Goal: Information Seeking & Learning: Find contact information

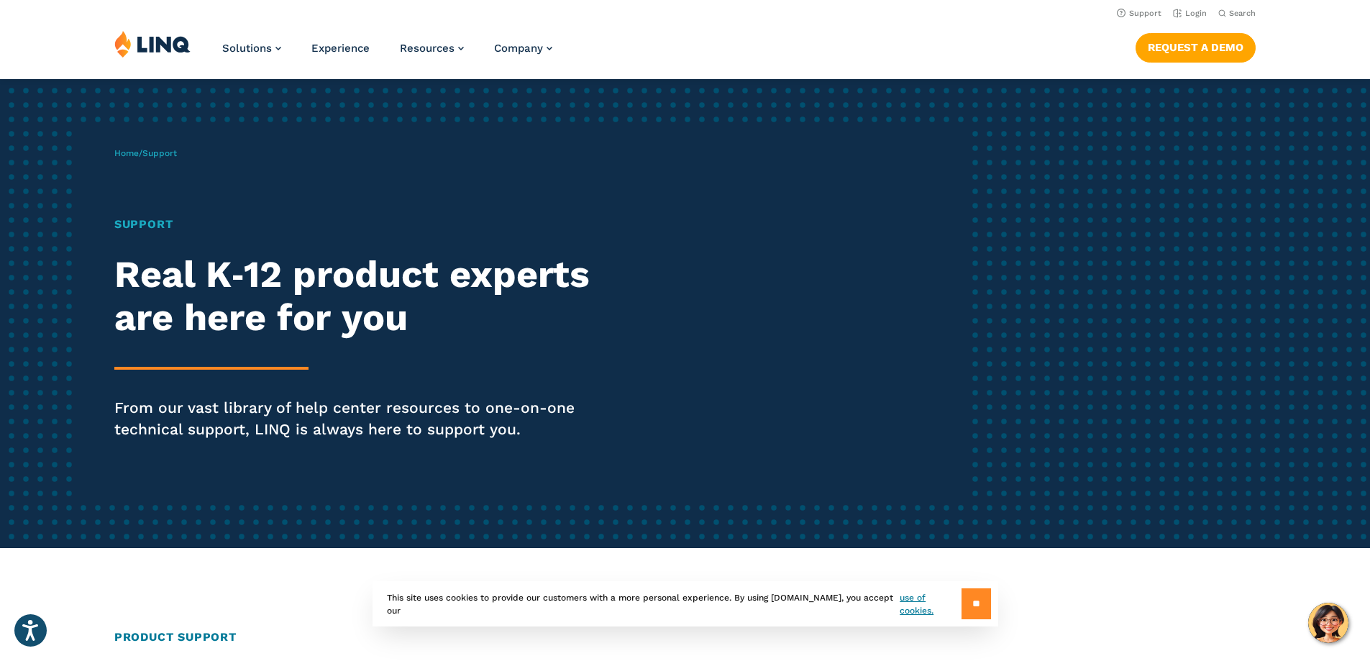
click at [981, 608] on input "**" at bounding box center [975, 603] width 29 height 31
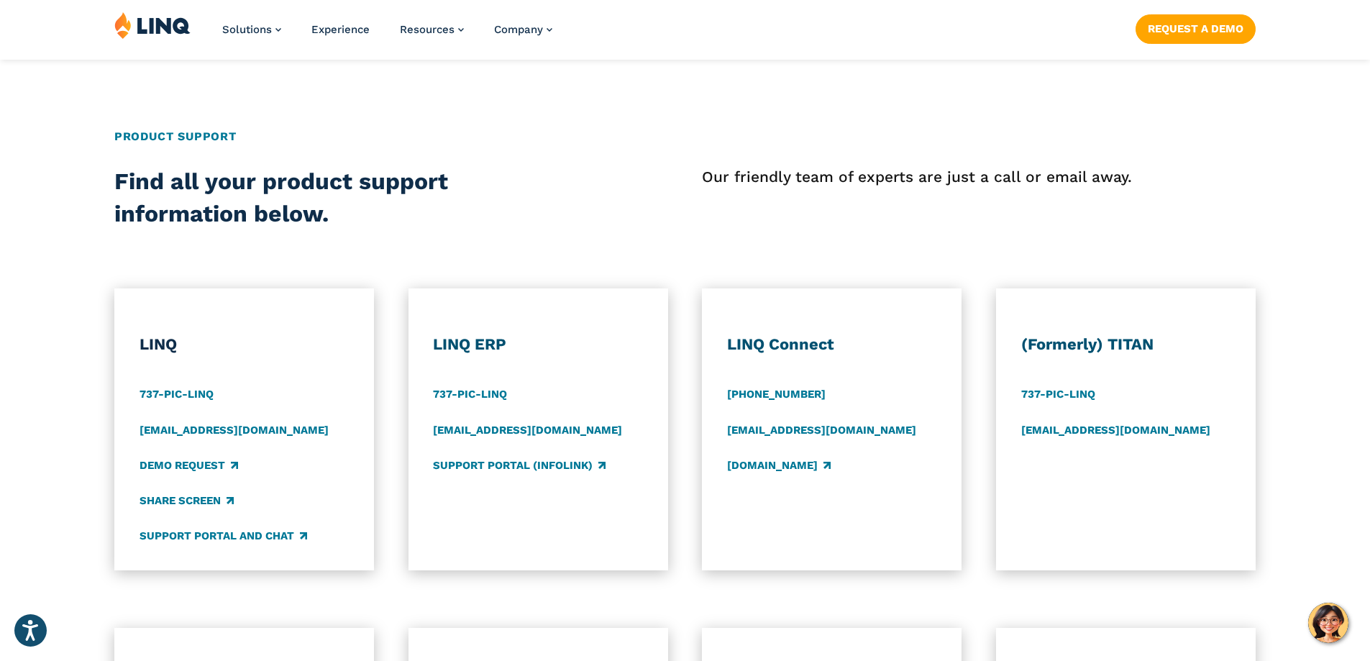
scroll to position [503, 0]
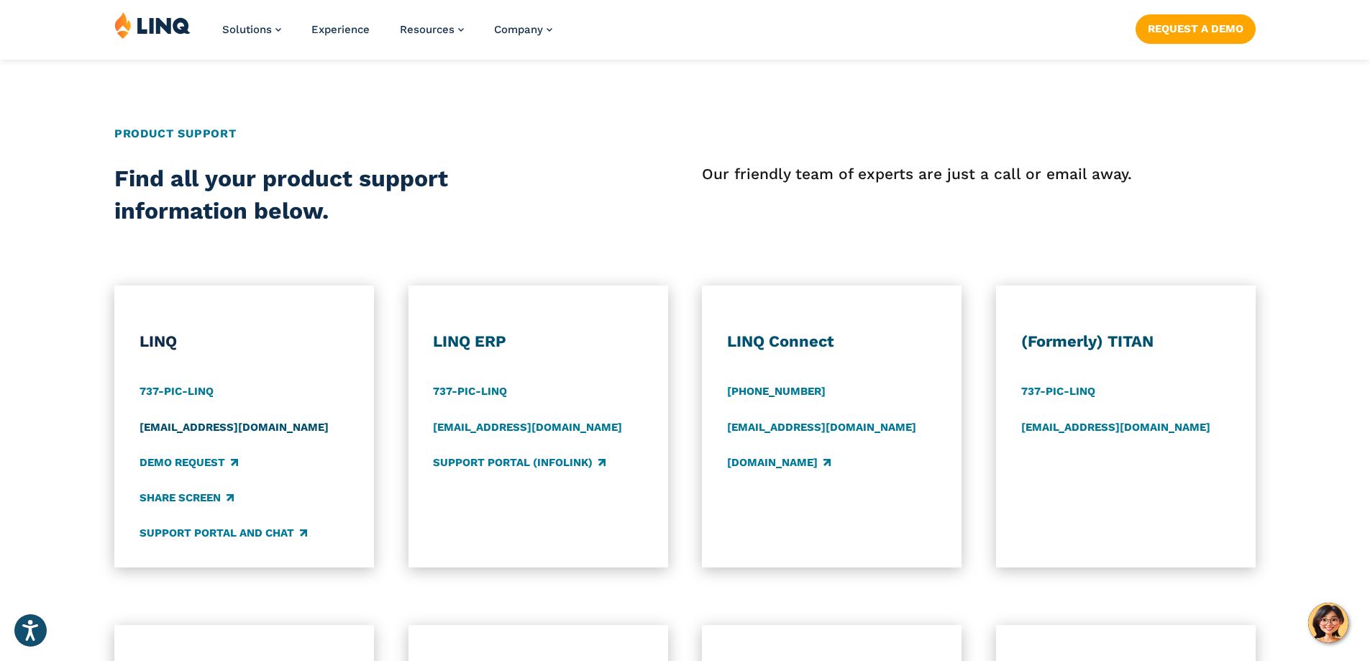
drag, startPoint x: 209, startPoint y: 430, endPoint x: 217, endPoint y: 427, distance: 8.4
click at [210, 429] on link "[EMAIL_ADDRESS][DOMAIN_NAME]" at bounding box center [233, 427] width 189 height 16
click at [191, 495] on link "Share Screen" at bounding box center [186, 498] width 94 height 16
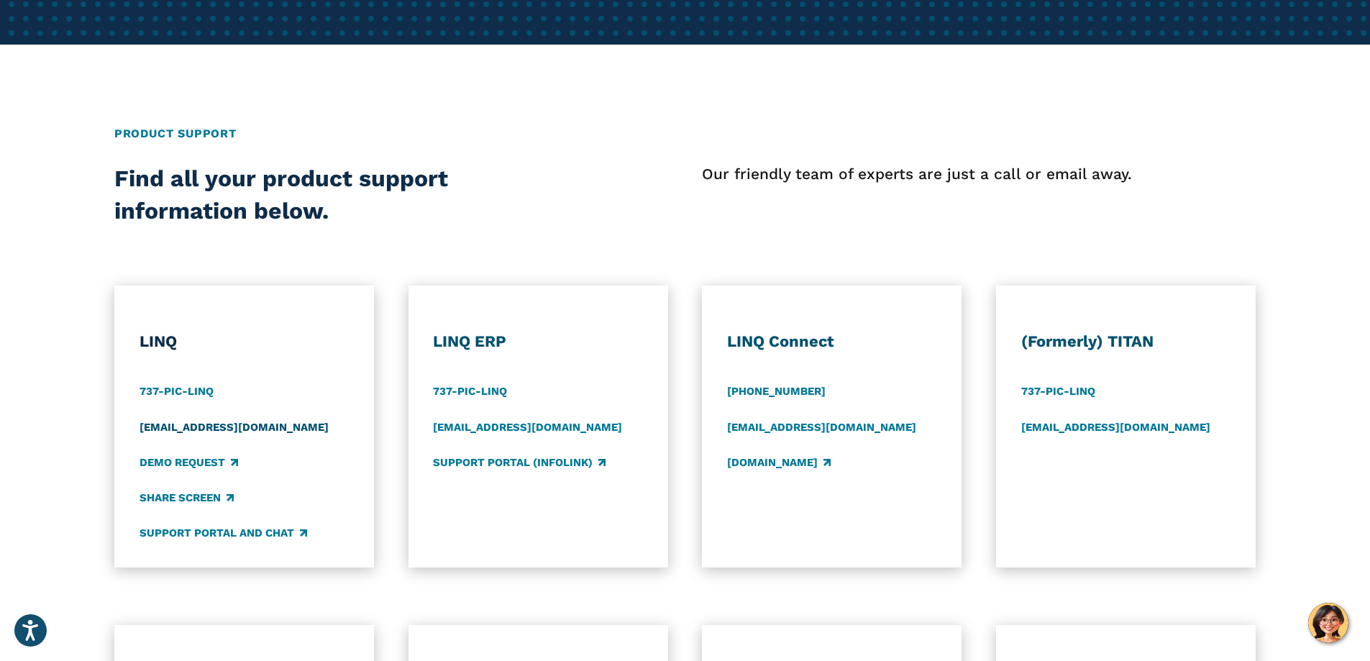
click at [224, 425] on link "support@linq.com" at bounding box center [233, 427] width 189 height 16
click at [214, 537] on link "Support Portal and Chat" at bounding box center [223, 534] width 168 height 16
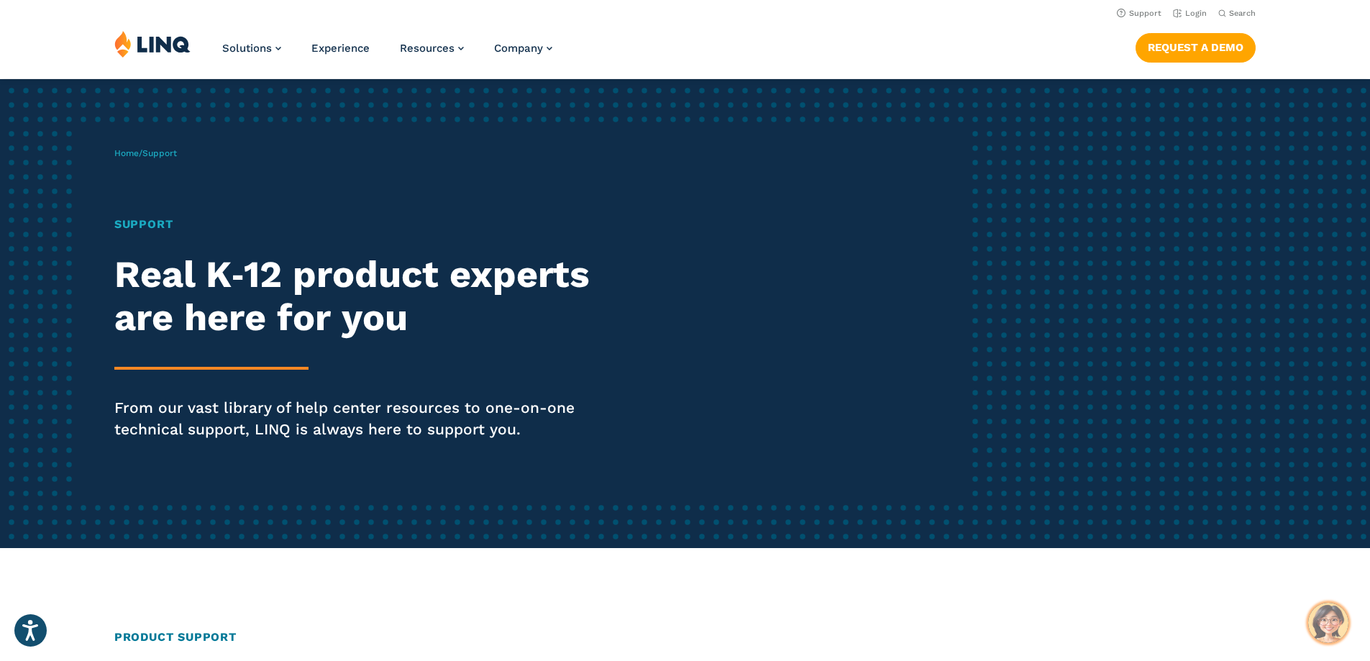
click at [1324, 618] on img "Hello, have a question? Let’s chat." at bounding box center [1328, 623] width 40 height 40
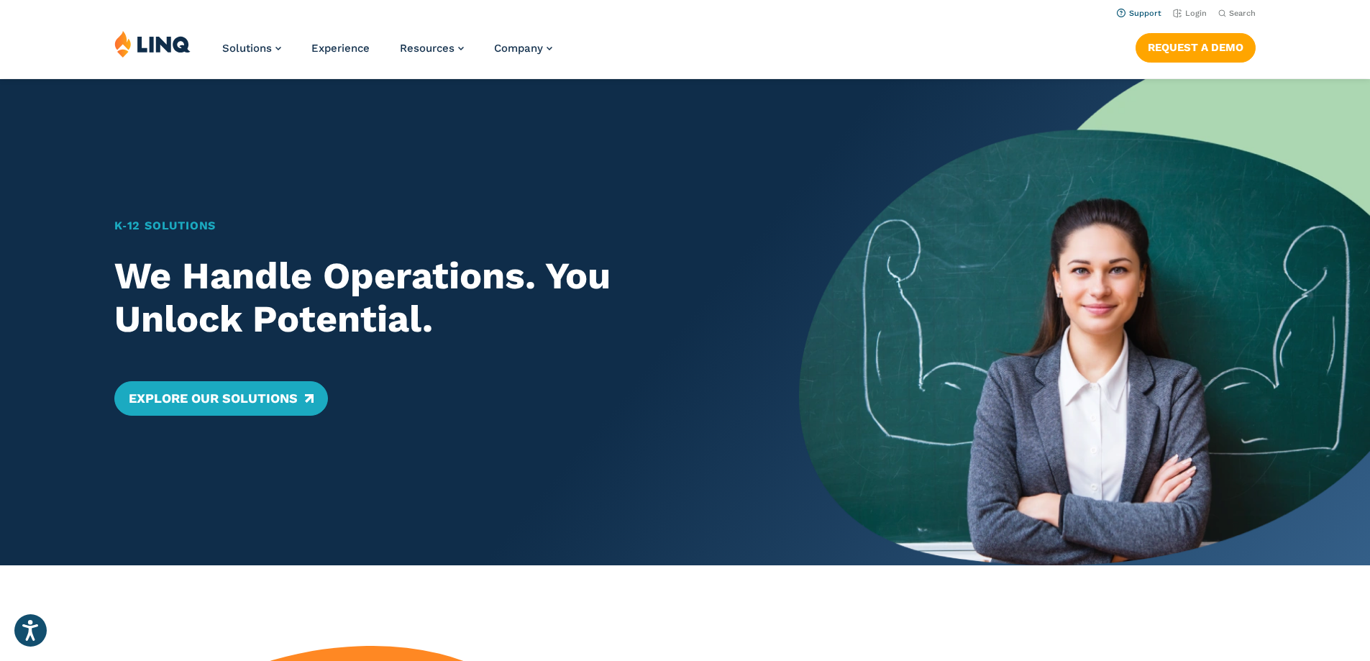
click at [1136, 13] on link "Support" at bounding box center [1139, 13] width 45 height 9
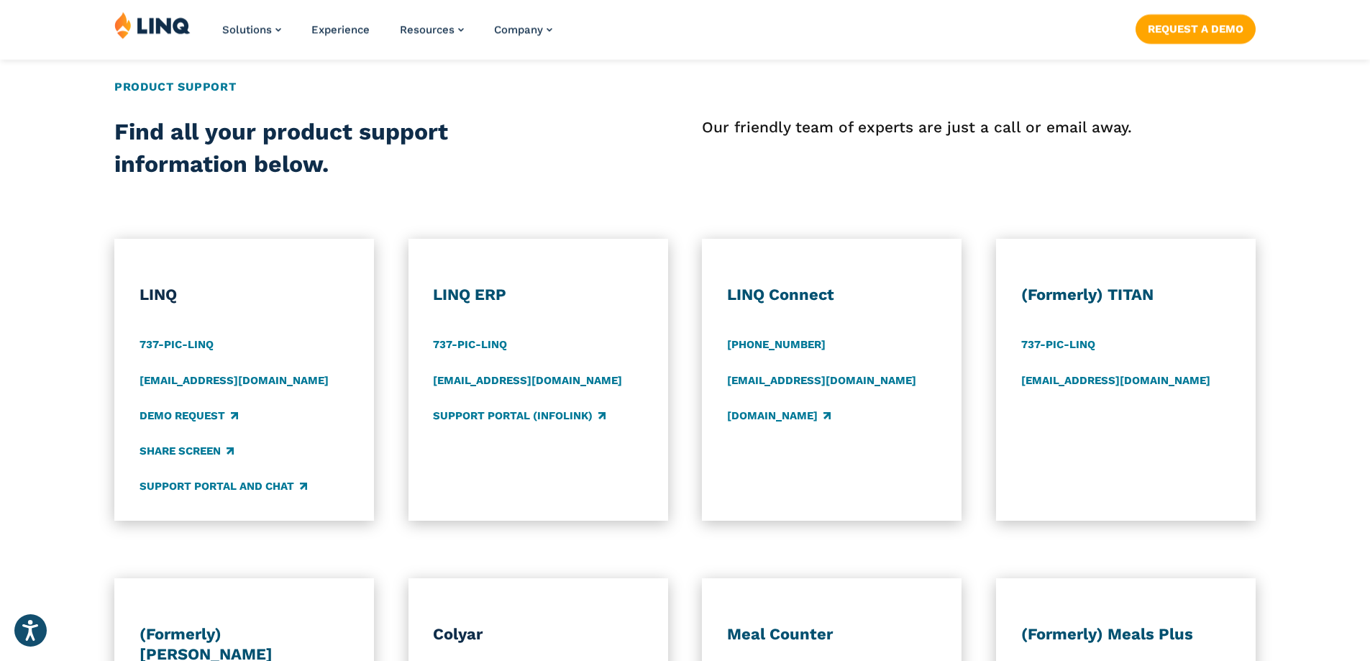
scroll to position [575, 0]
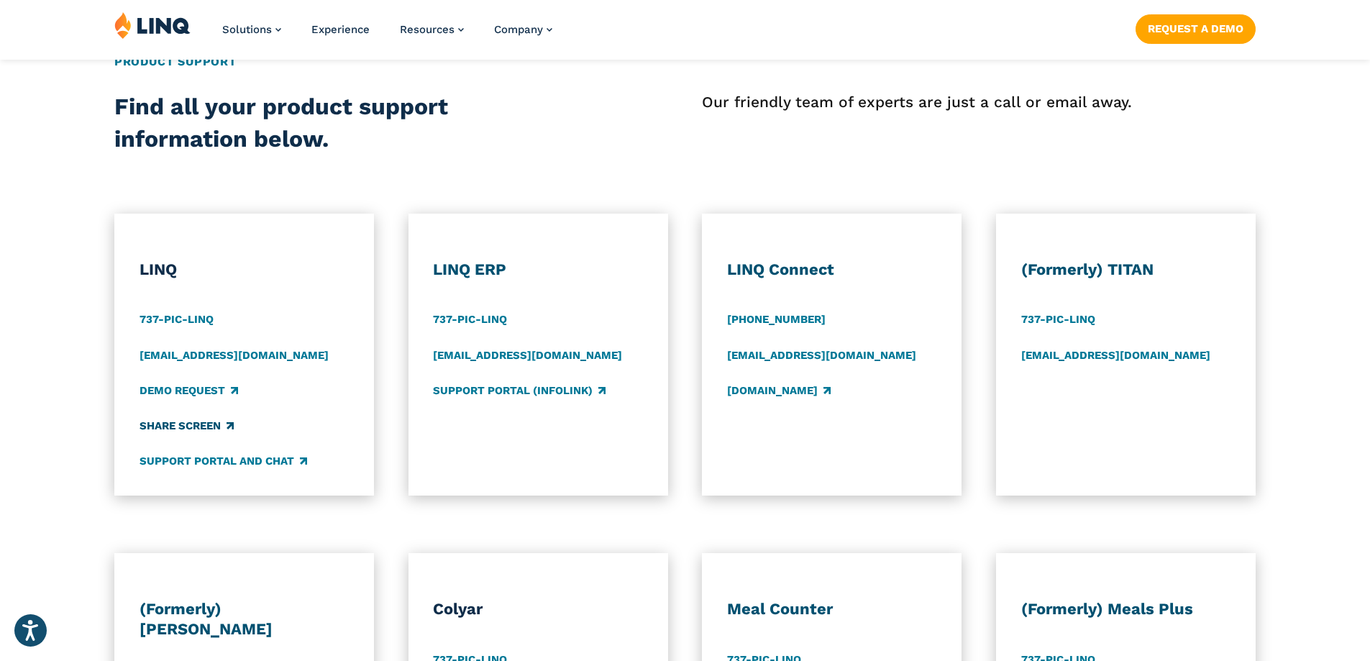
click at [188, 423] on link "Share Screen" at bounding box center [186, 426] width 94 height 16
